Goal: Transaction & Acquisition: Purchase product/service

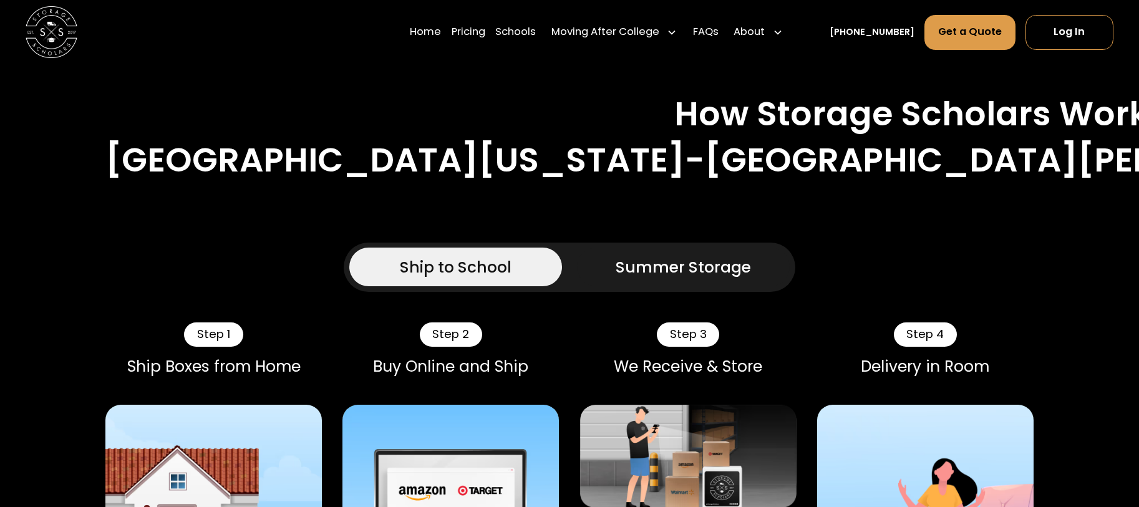
scroll to position [1061, 0]
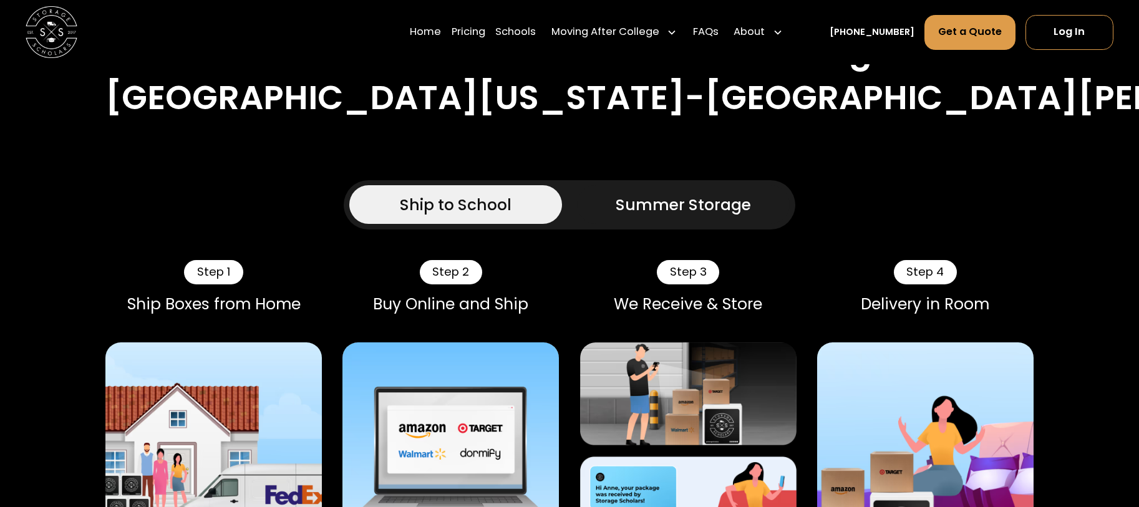
click at [650, 193] on div "Summer Storage" at bounding box center [683, 204] width 135 height 23
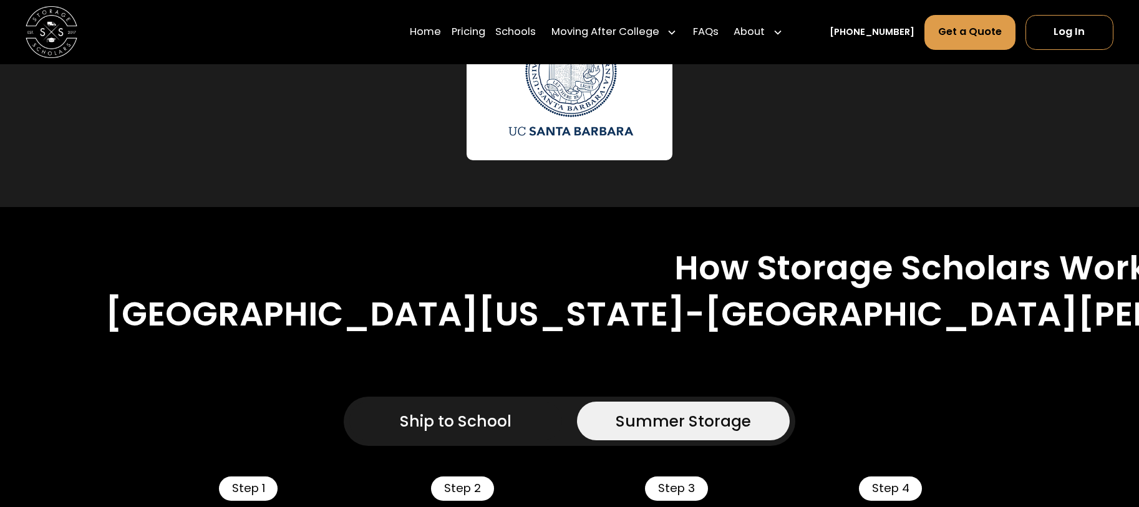
scroll to position [686, 0]
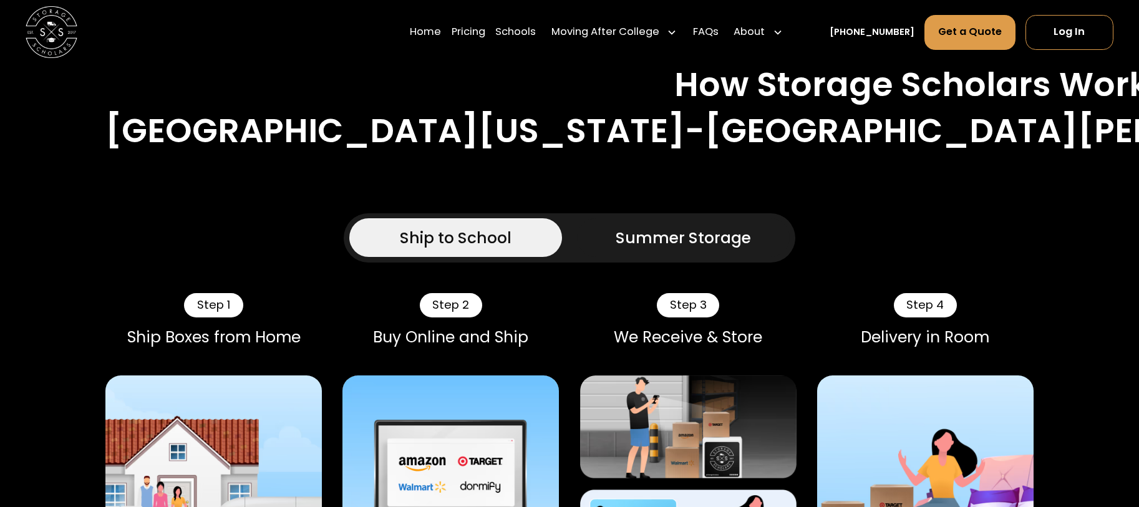
scroll to position [998, 0]
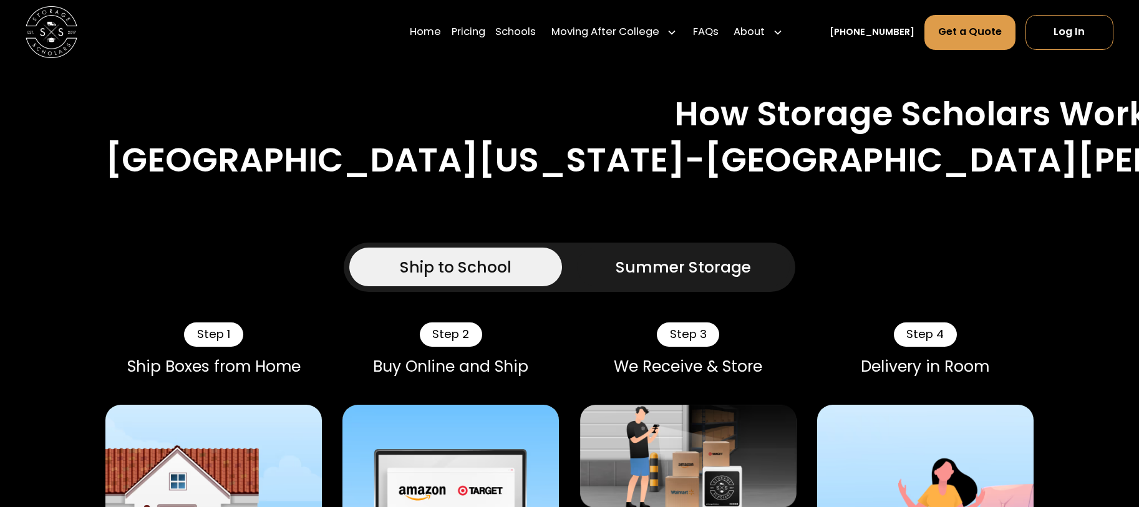
click at [689, 248] on link "Summer Storage" at bounding box center [683, 267] width 213 height 39
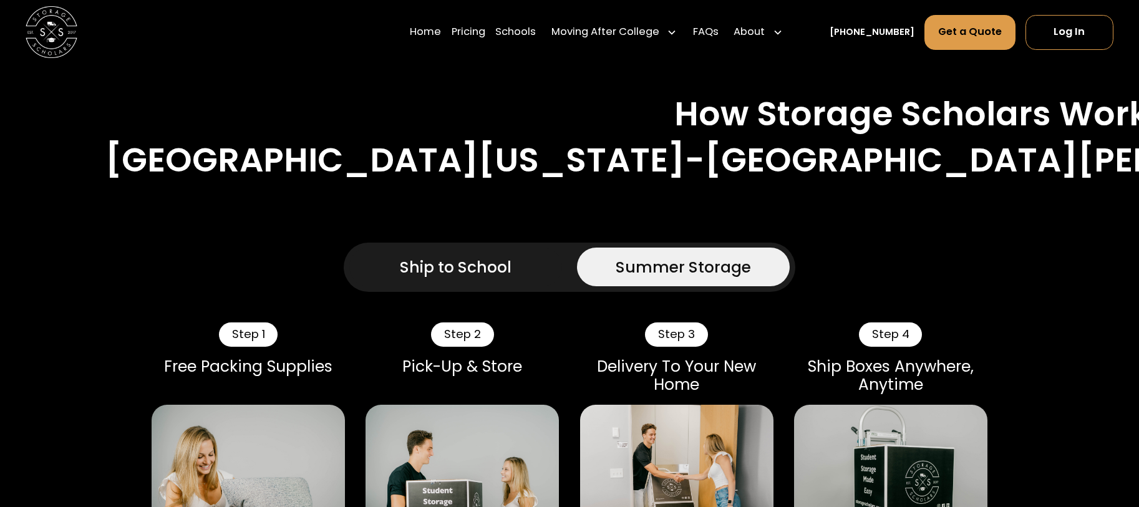
click at [432, 248] on link "Ship to School" at bounding box center [455, 267] width 213 height 39
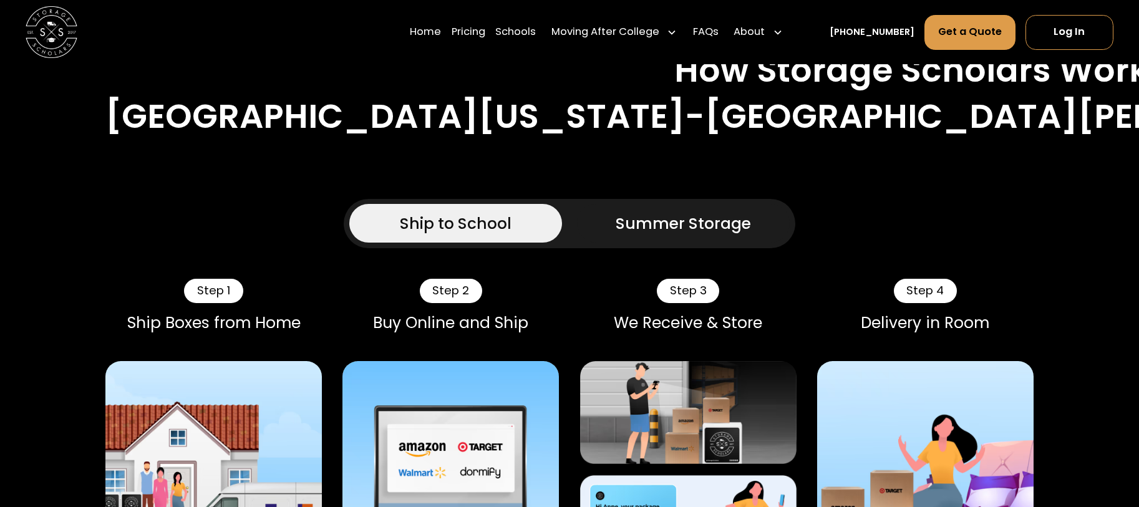
scroll to position [874, 0]
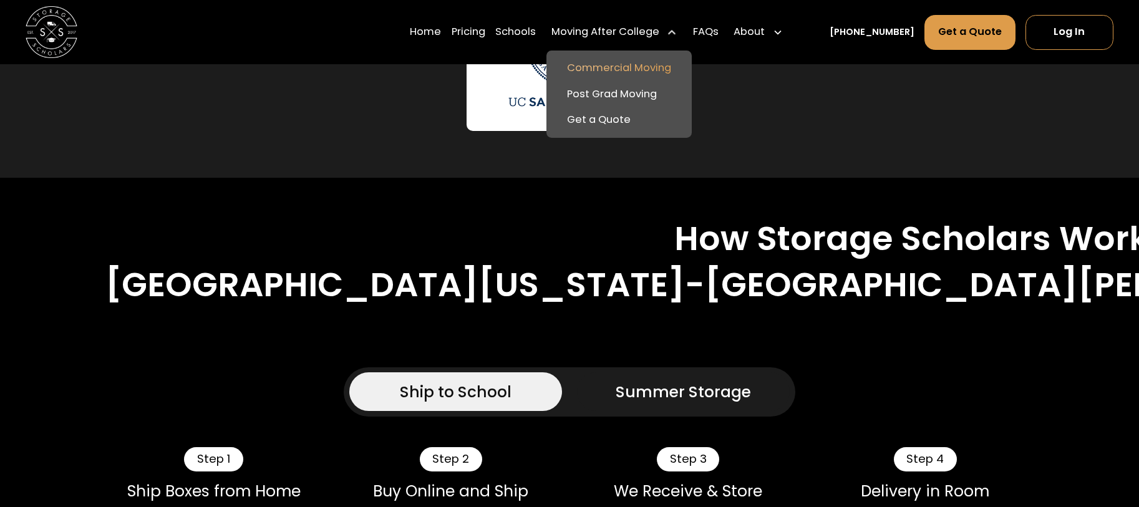
click at [612, 73] on link "Commercial Moving" at bounding box center [619, 69] width 135 height 26
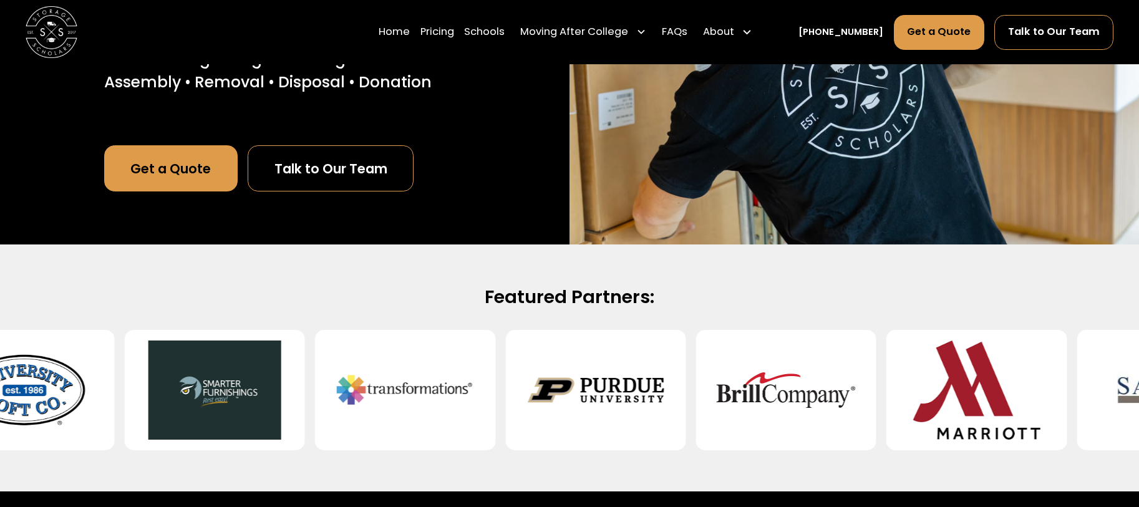
scroll to position [187, 0]
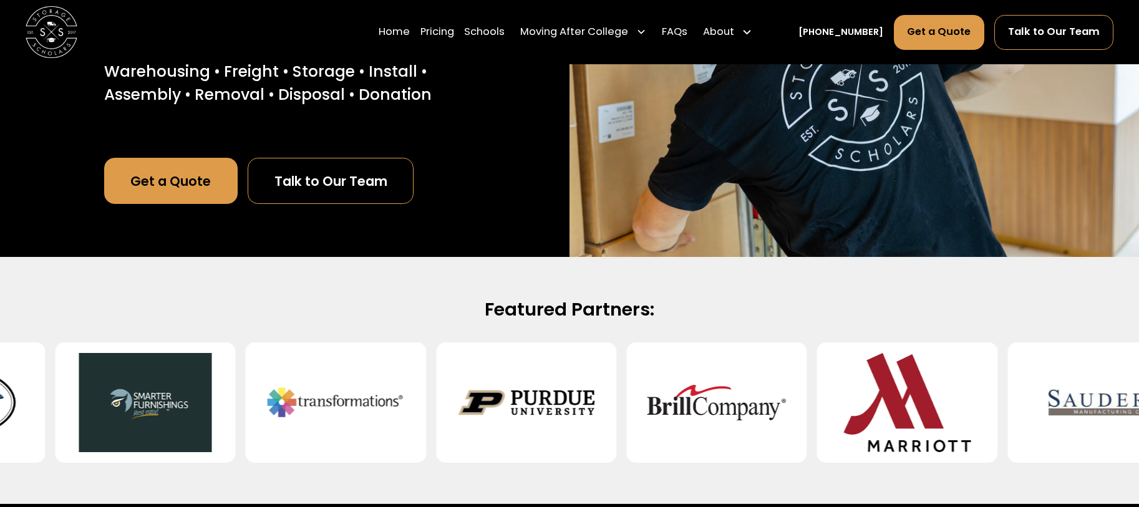
click at [204, 190] on link "Get a Quote" at bounding box center [171, 181] width 134 height 46
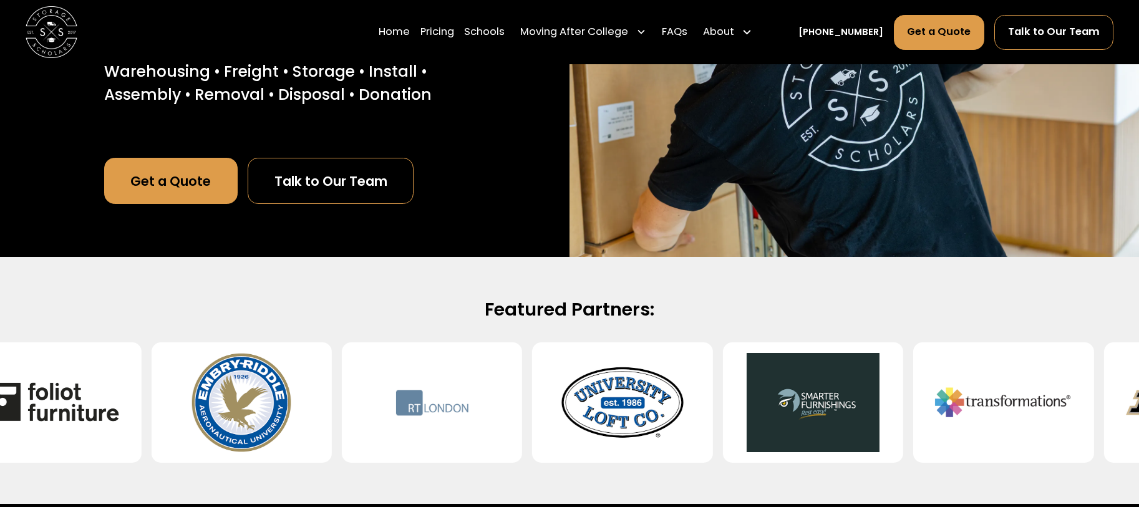
scroll to position [186, 0]
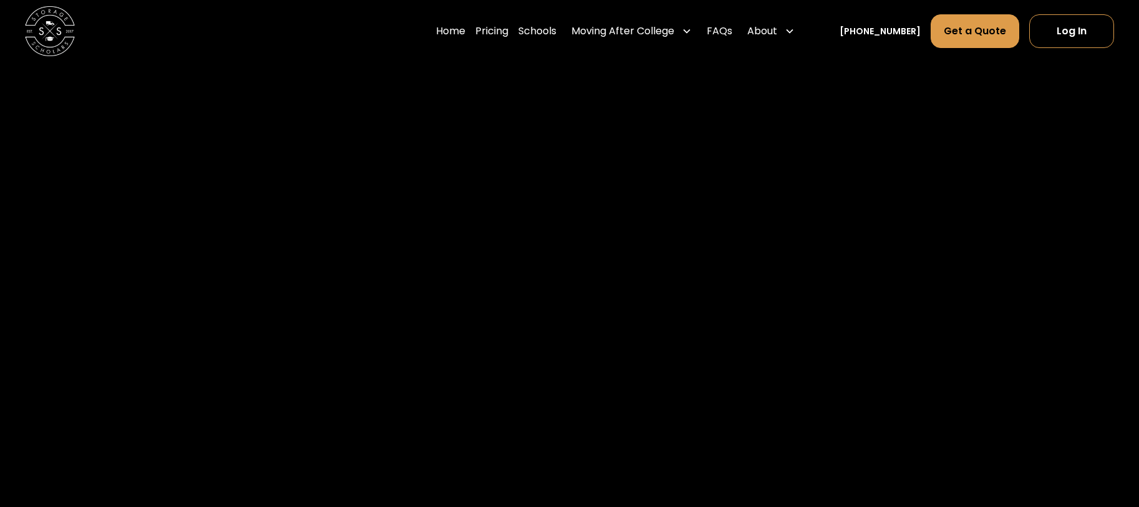
scroll to position [700, 0]
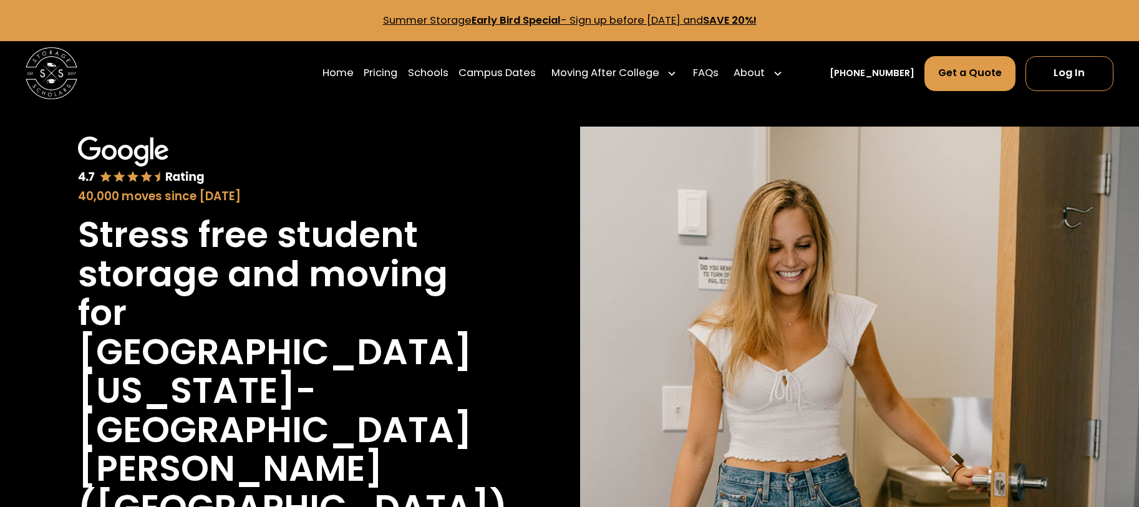
scroll to position [312, 0]
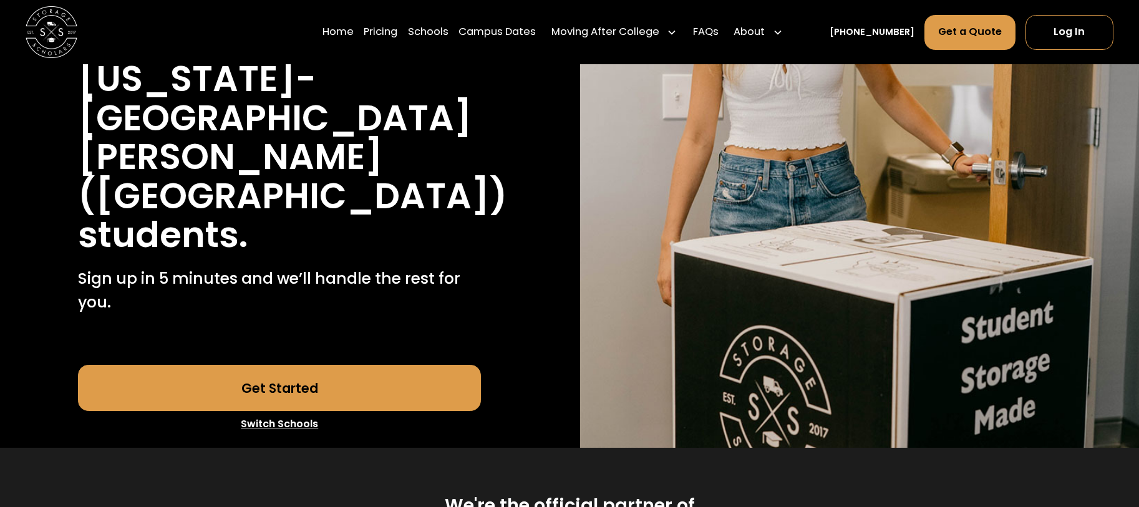
click at [289, 365] on link "Get Started" at bounding box center [279, 388] width 403 height 46
